Goal: Information Seeking & Learning: Find specific fact

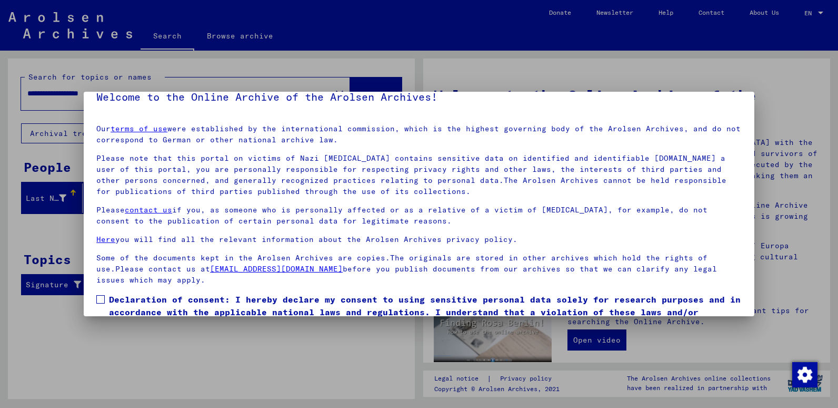
scroll to position [68, 0]
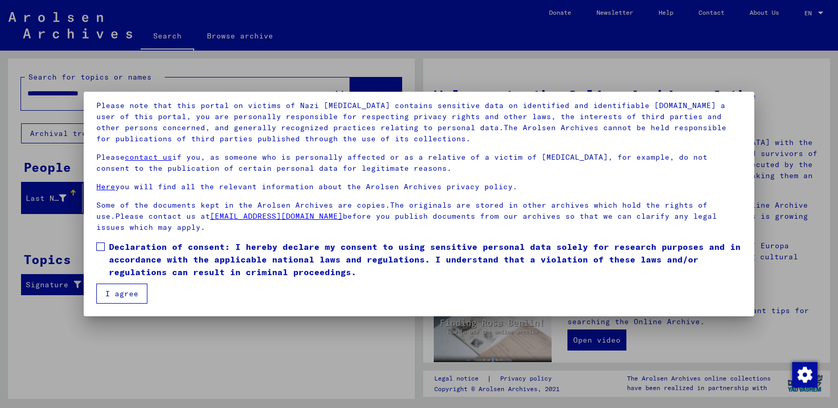
click at [99, 246] on span at bounding box center [100, 246] width 8 height 8
click at [111, 291] on button "I agree" at bounding box center [121, 293] width 51 height 20
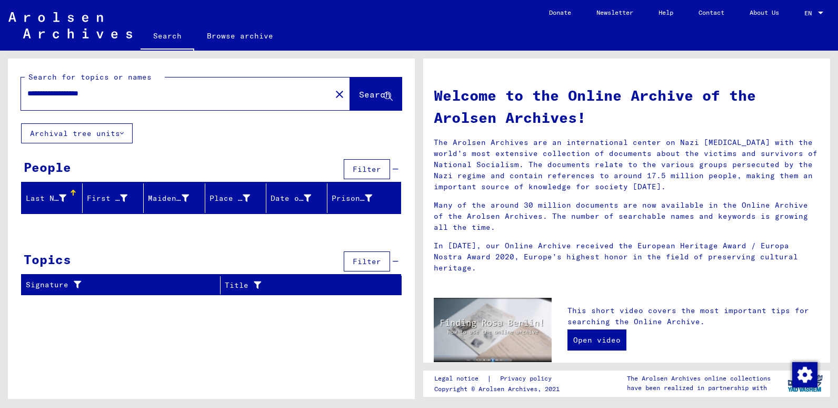
drag, startPoint x: 118, startPoint y: 92, endPoint x: -2, endPoint y: 104, distance: 120.2
click at [0, 104] on html "**********" at bounding box center [419, 204] width 838 height 408
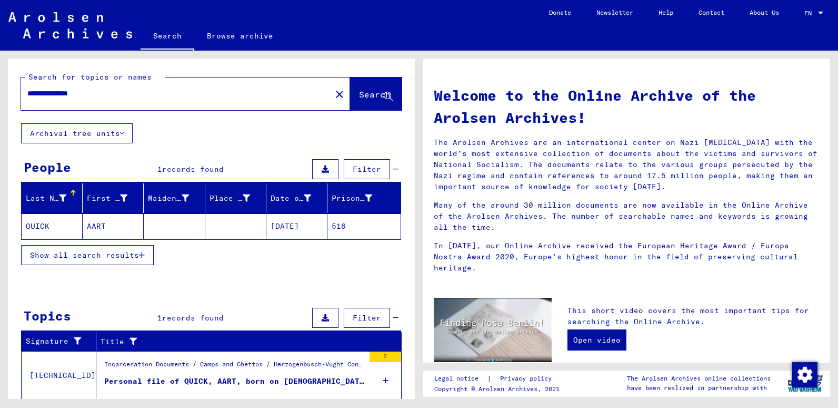
click at [40, 225] on mat-cell "QUICK" at bounding box center [52, 225] width 61 height 25
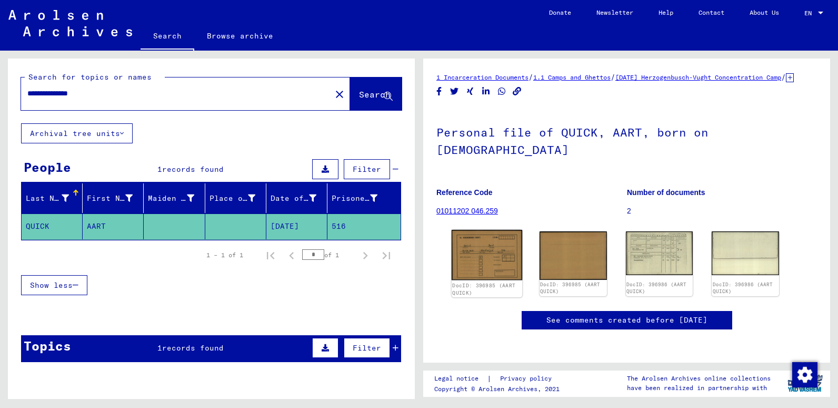
click at [490, 251] on img at bounding box center [487, 255] width 71 height 50
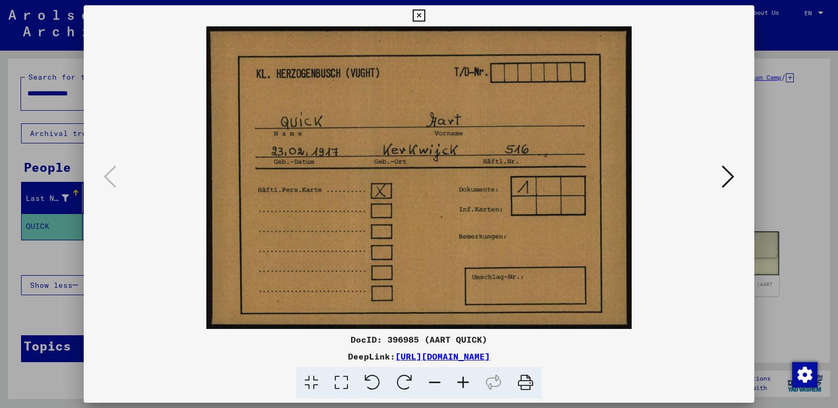
click at [728, 177] on icon at bounding box center [728, 176] width 13 height 25
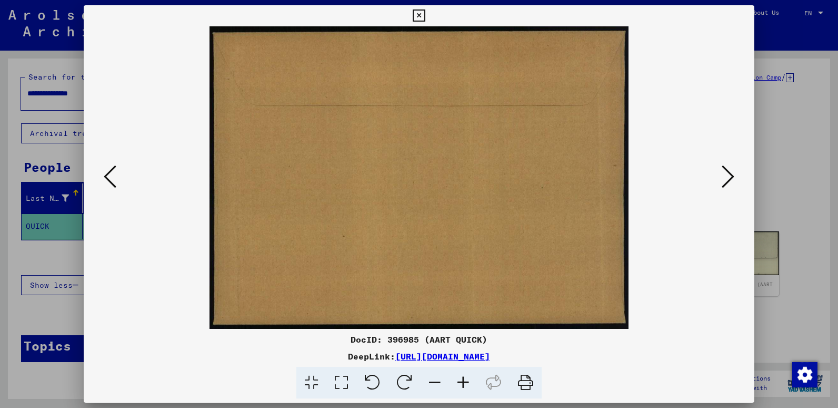
click at [728, 177] on icon at bounding box center [728, 176] width 13 height 25
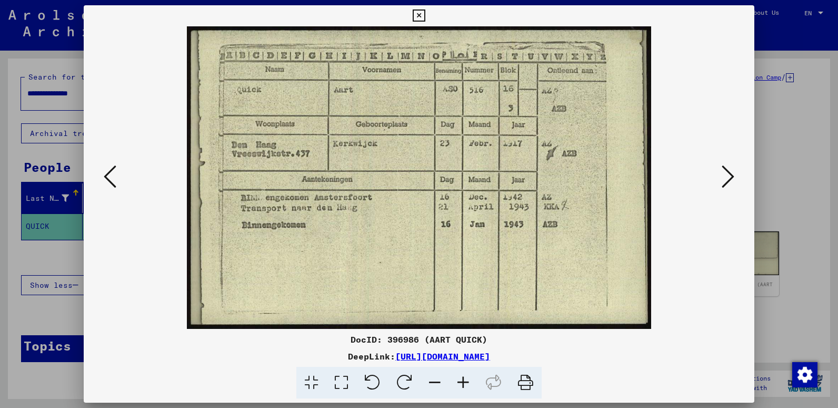
click at [727, 173] on icon at bounding box center [728, 176] width 13 height 25
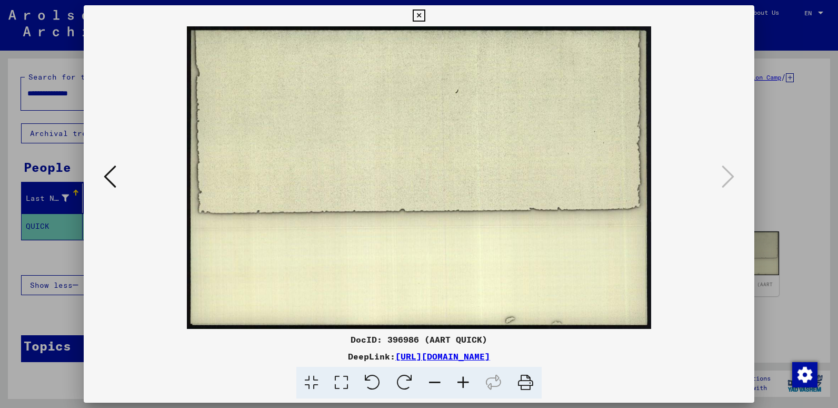
click at [417, 17] on icon at bounding box center [419, 15] width 12 height 13
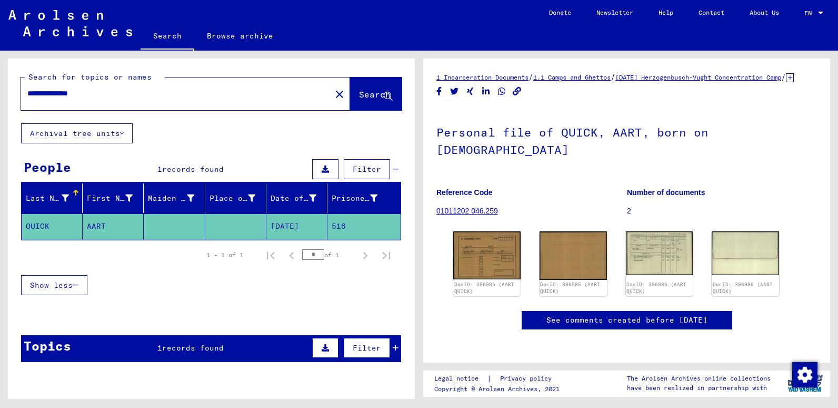
drag, startPoint x: 98, startPoint y: 94, endPoint x: -2, endPoint y: 106, distance: 100.9
click at [0, 106] on html "**********" at bounding box center [419, 204] width 838 height 408
type input "**********"
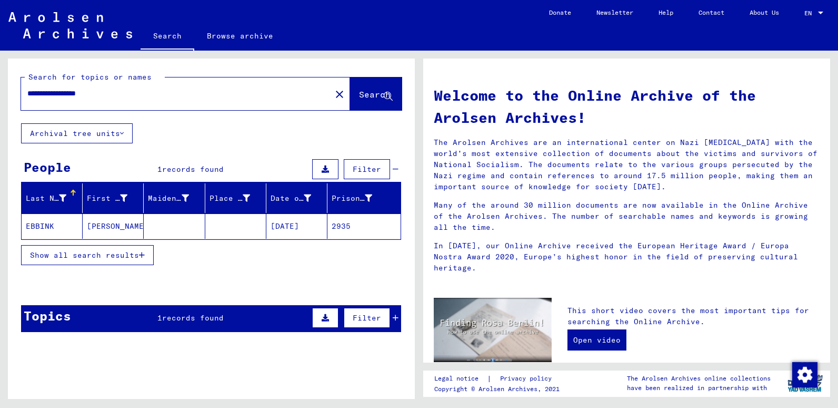
click at [45, 224] on mat-cell "EBBINK" at bounding box center [52, 225] width 61 height 25
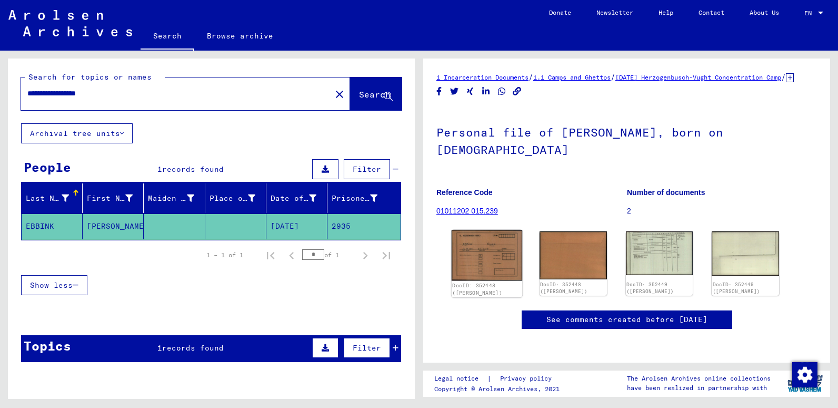
click at [499, 262] on img at bounding box center [487, 255] width 71 height 51
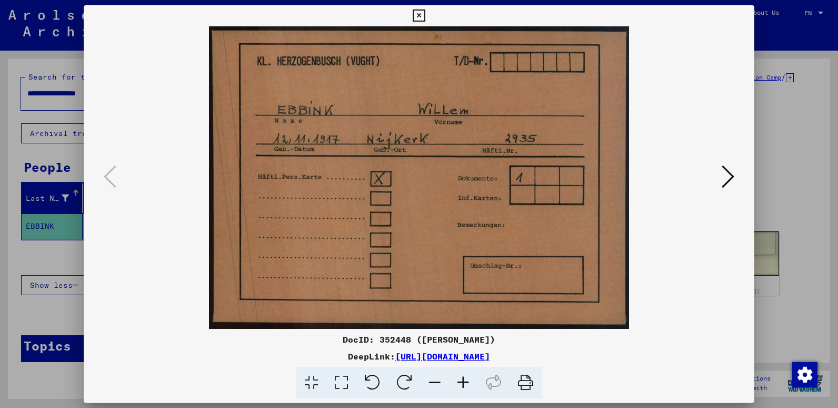
click at [726, 177] on icon at bounding box center [728, 176] width 13 height 25
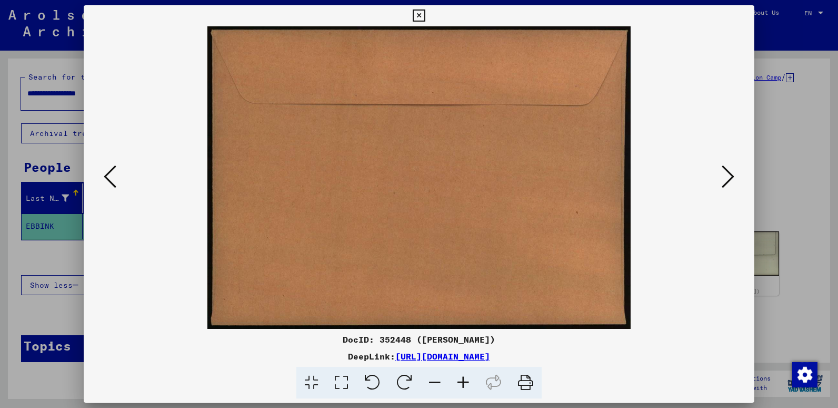
click at [726, 177] on icon at bounding box center [728, 176] width 13 height 25
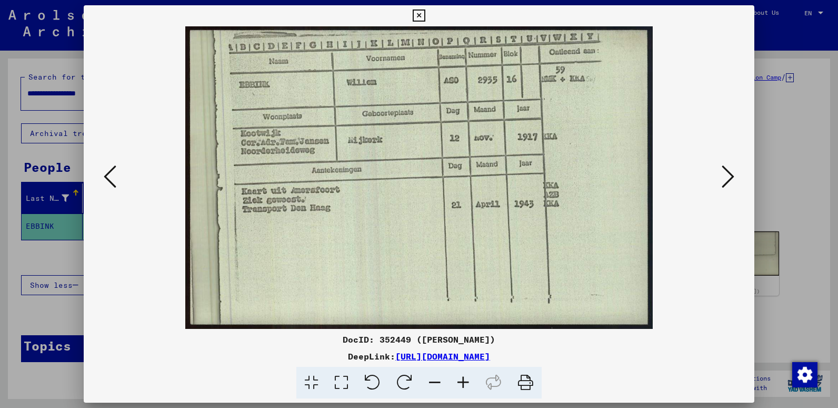
click at [725, 177] on icon at bounding box center [728, 176] width 13 height 25
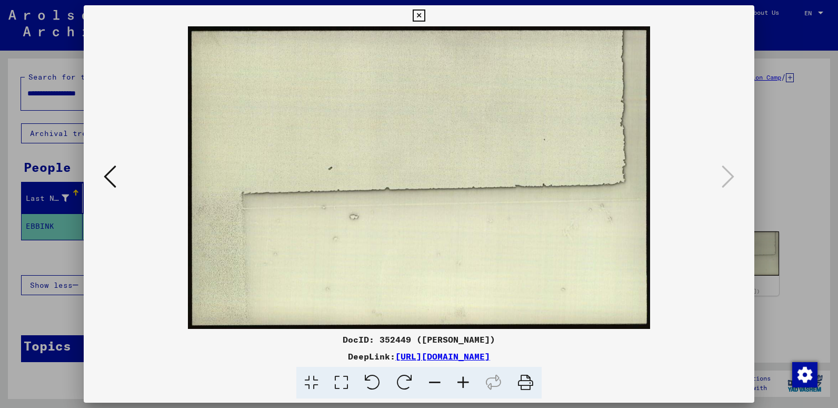
click at [418, 14] on icon at bounding box center [419, 15] width 12 height 13
